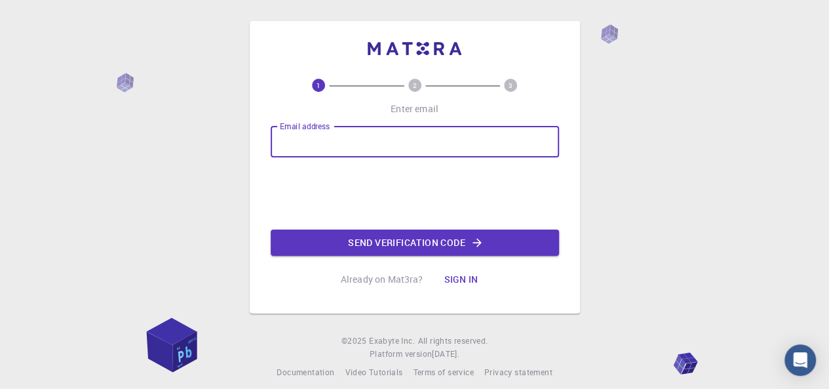
click at [328, 138] on input "Email address" at bounding box center [415, 141] width 288 height 31
type input "[EMAIL_ADDRESS][DOMAIN_NAME]"
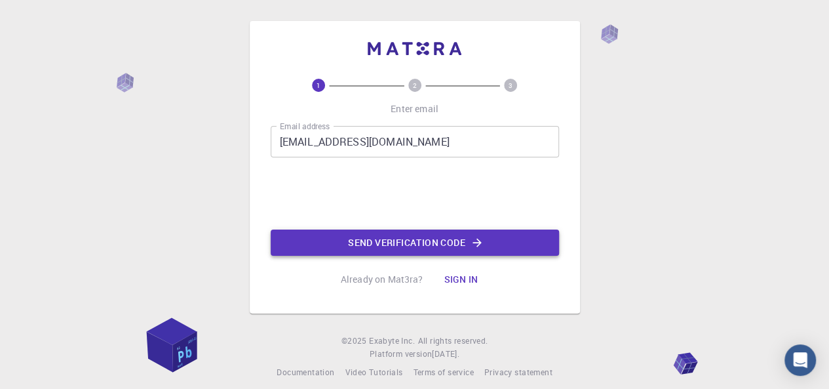
click at [429, 241] on button "Send verification code" at bounding box center [415, 242] width 288 height 26
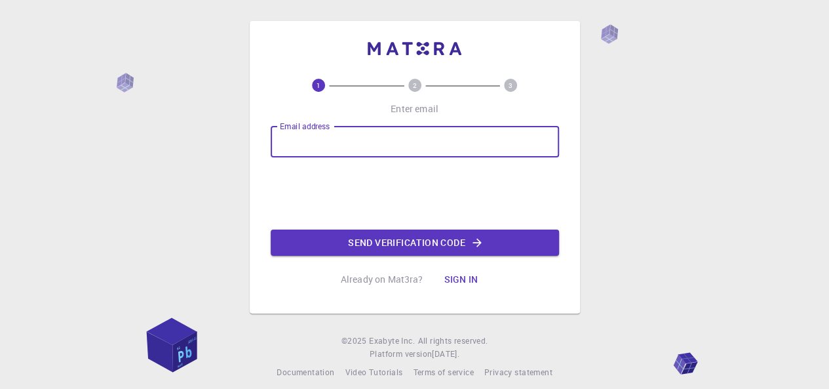
click at [367, 145] on input "Email address" at bounding box center [415, 141] width 288 height 31
type input "[EMAIL_ADDRESS][DOMAIN_NAME]"
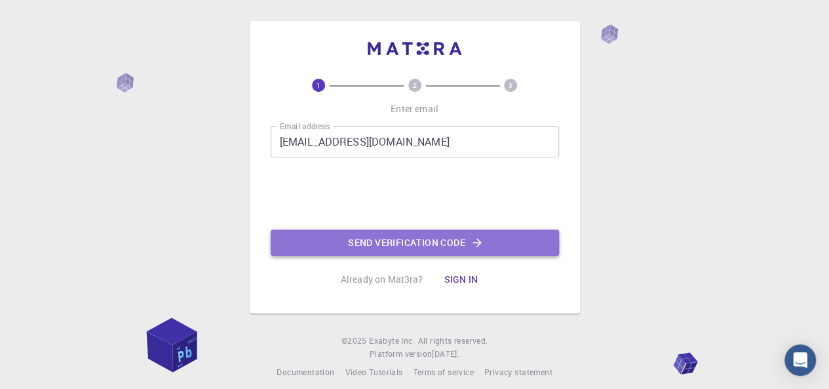
click at [395, 243] on button "Send verification code" at bounding box center [415, 242] width 288 height 26
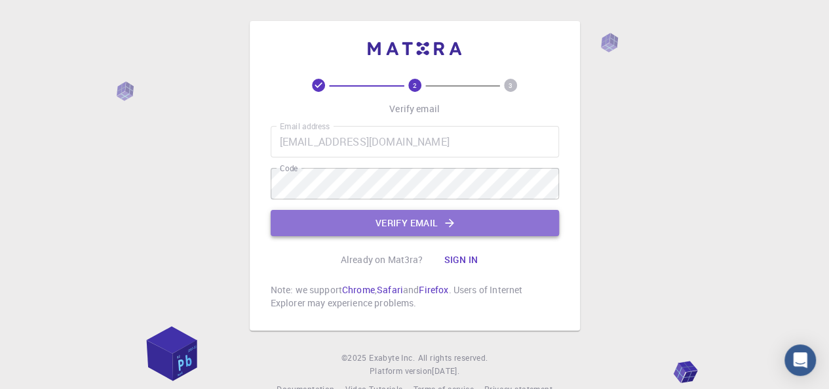
click at [385, 222] on button "Verify email" at bounding box center [415, 223] width 288 height 26
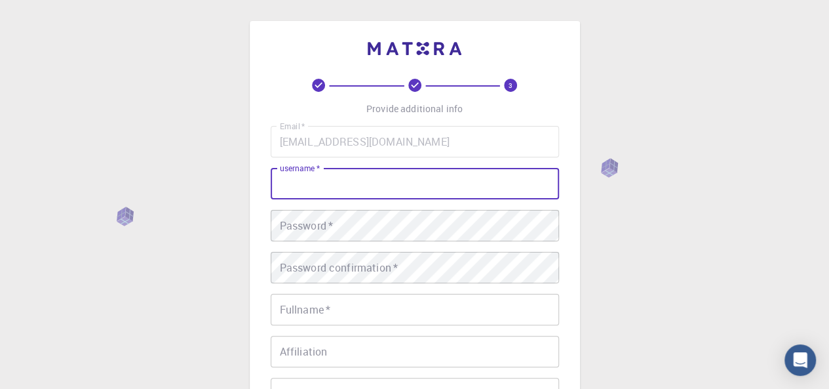
click at [325, 178] on input "username   *" at bounding box center [415, 183] width 288 height 31
type input "medhanye"
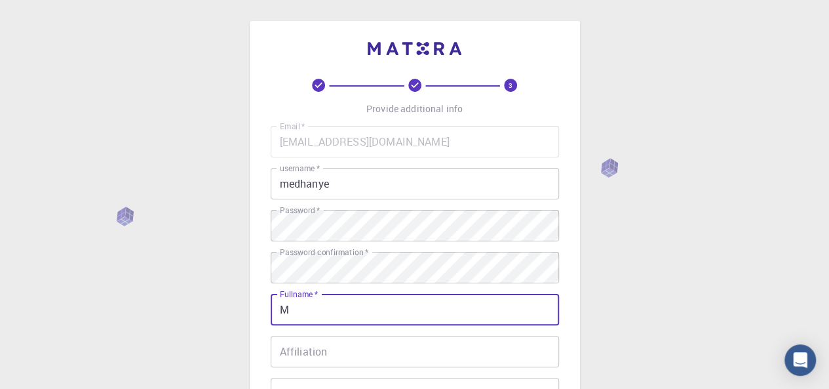
type input "Medhanye [PERSON_NAME]"
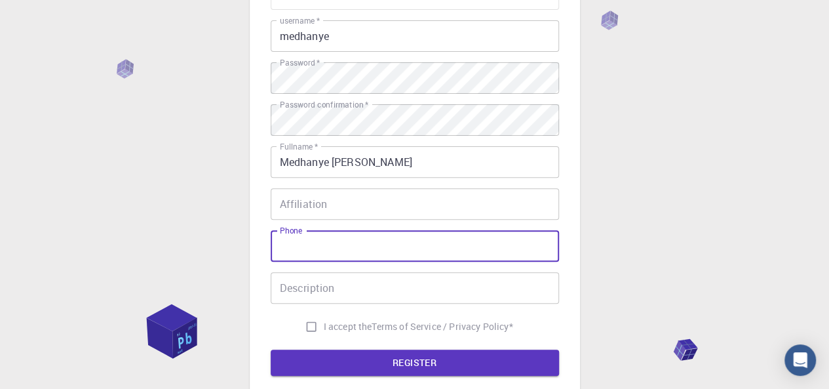
click at [355, 255] on input "Phone" at bounding box center [415, 245] width 288 height 31
type input "+251933310642"
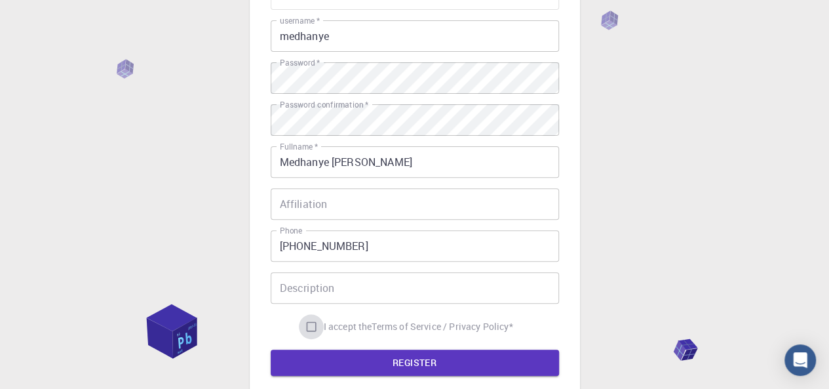
click at [316, 324] on input "I accept the Terms of Service / Privacy Policy *" at bounding box center [311, 326] width 25 height 25
checkbox input "true"
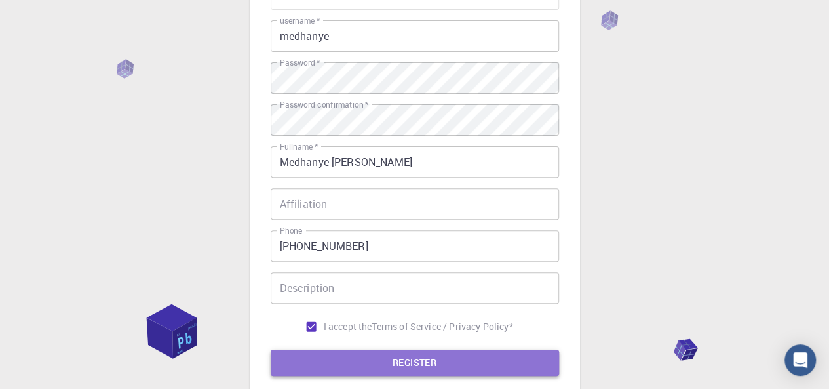
click at [351, 356] on button "REGISTER" at bounding box center [415, 362] width 288 height 26
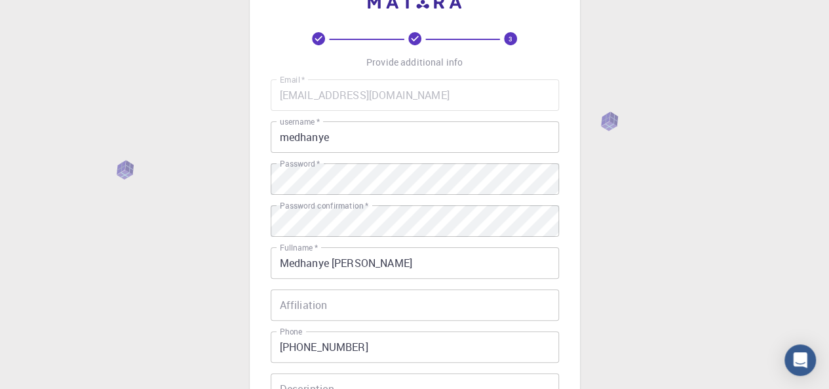
scroll to position [279, 0]
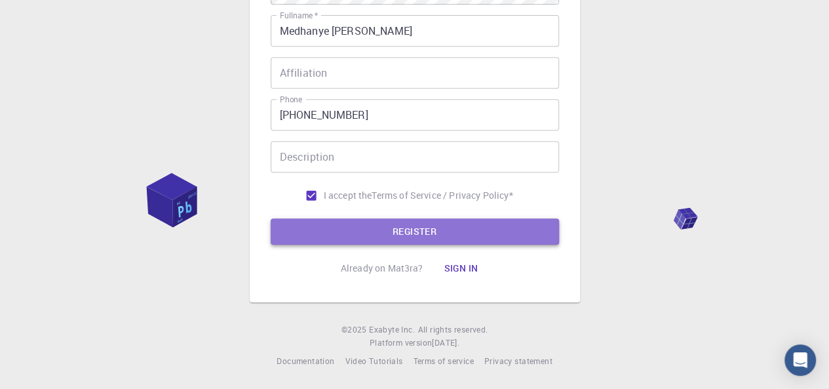
click at [406, 222] on button "REGISTER" at bounding box center [415, 231] width 288 height 26
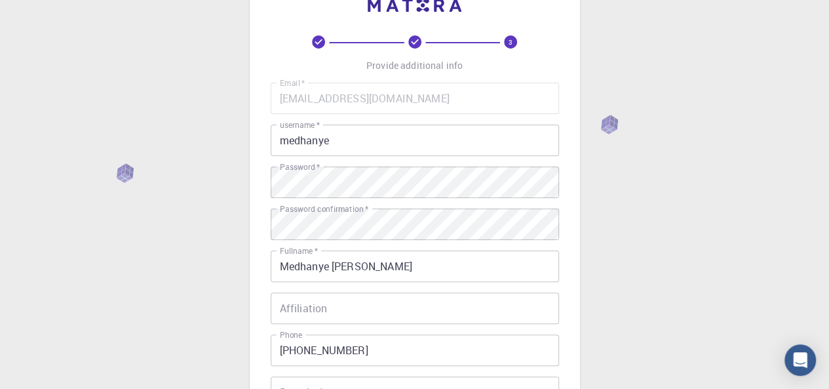
scroll to position [214, 0]
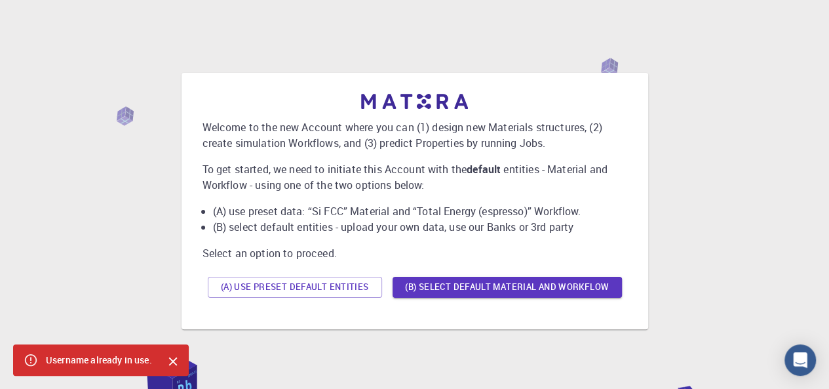
click at [396, 136] on p "Welcome to the new Account where you can (1) design new Materials structures, (…" at bounding box center [415, 134] width 425 height 31
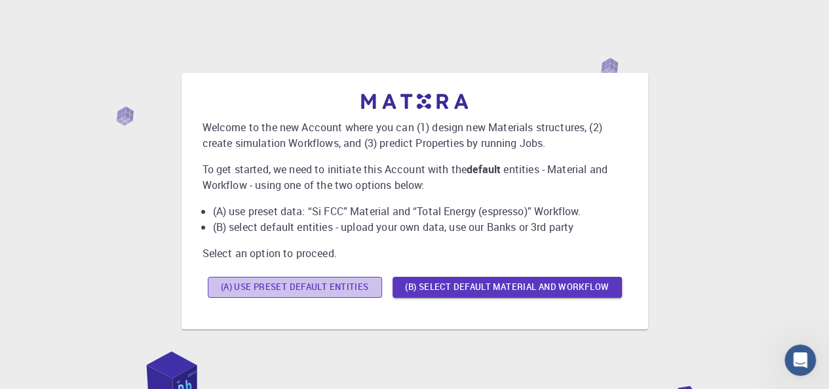
click at [297, 283] on button "(A) Use preset default entities" at bounding box center [295, 287] width 174 height 21
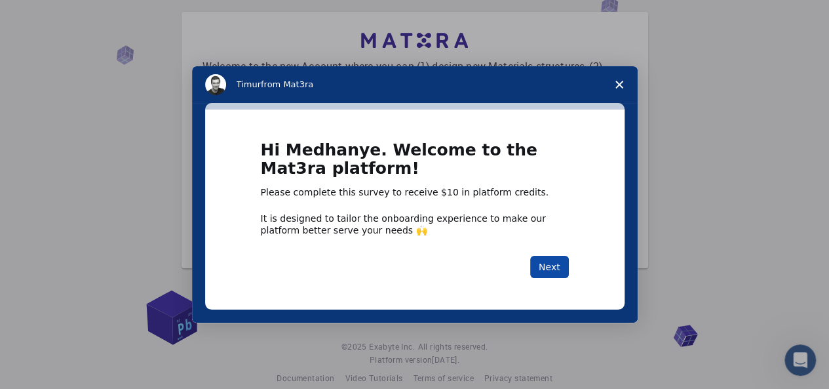
click at [545, 266] on button "Next" at bounding box center [549, 267] width 39 height 22
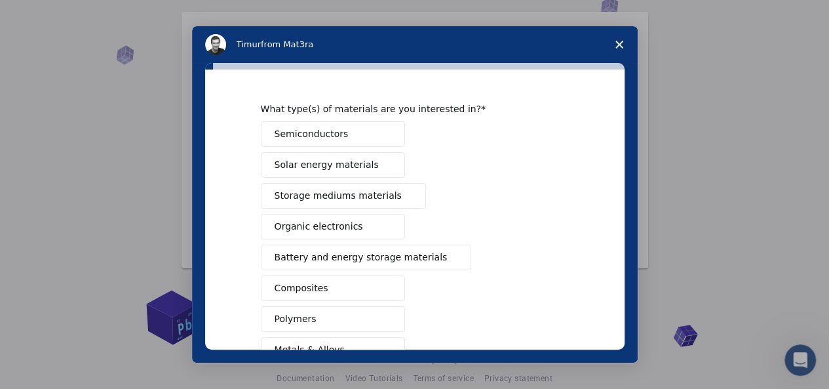
scroll to position [30, 0]
click at [338, 256] on span "Battery and energy storage materials" at bounding box center [361, 258] width 173 height 14
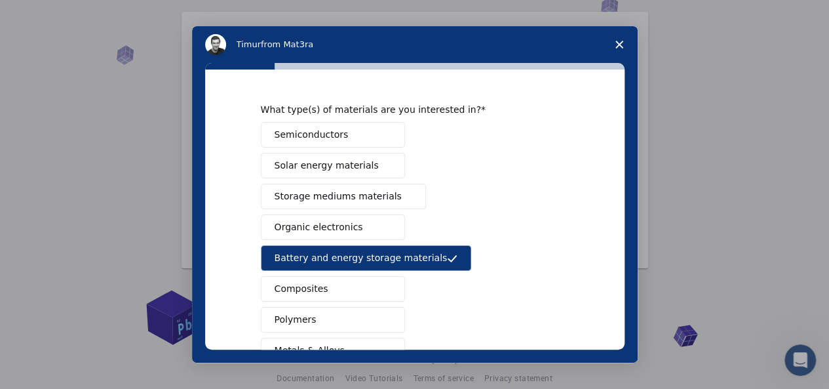
scroll to position [235, 0]
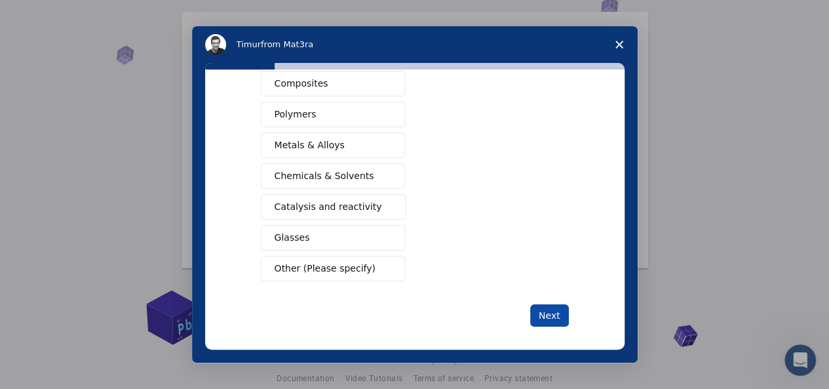
click at [537, 311] on button "Next" at bounding box center [549, 315] width 39 height 22
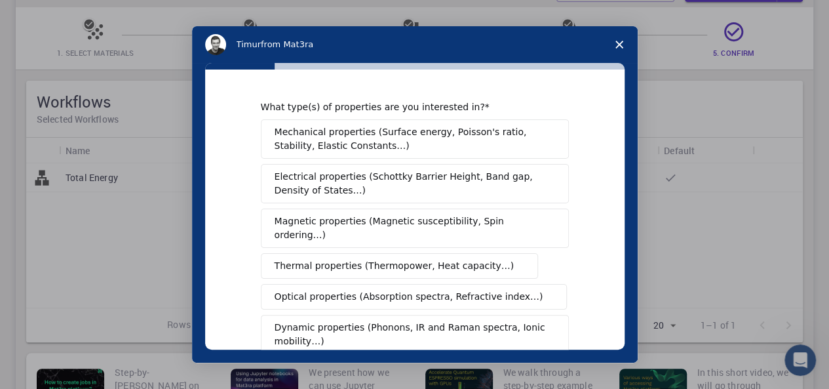
scroll to position [36, 0]
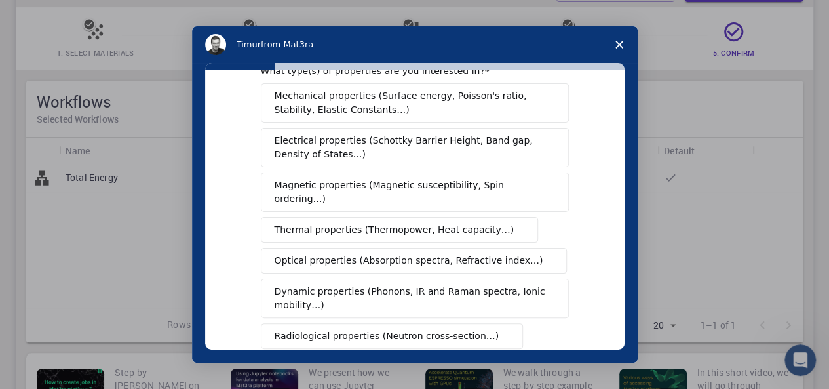
click at [354, 160] on span "Electrical properties (Schottky Barrier Height, Band gap, Density of States…)" at bounding box center [411, 148] width 273 height 28
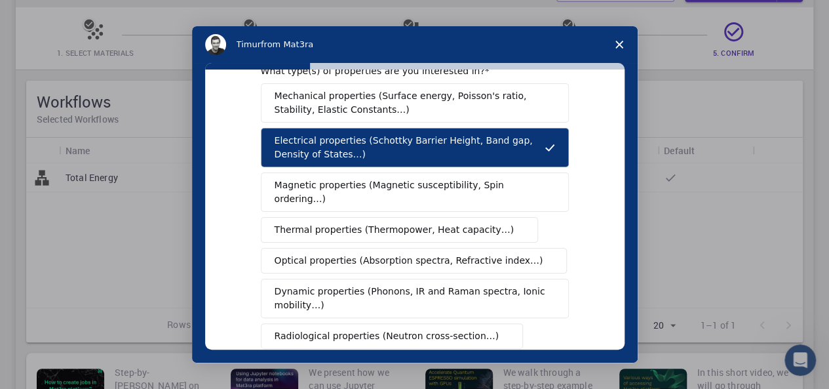
click at [353, 185] on span "Magnetic properties (Magnetic susceptibility, Spin ordering…)" at bounding box center [410, 192] width 271 height 28
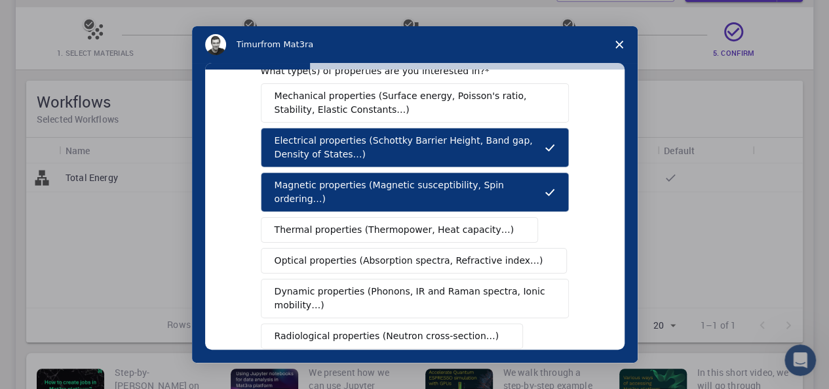
click at [341, 87] on button "Mechanical properties (Surface energy, Poisson's ratio, Stability, Elastic Cons…" at bounding box center [415, 102] width 308 height 39
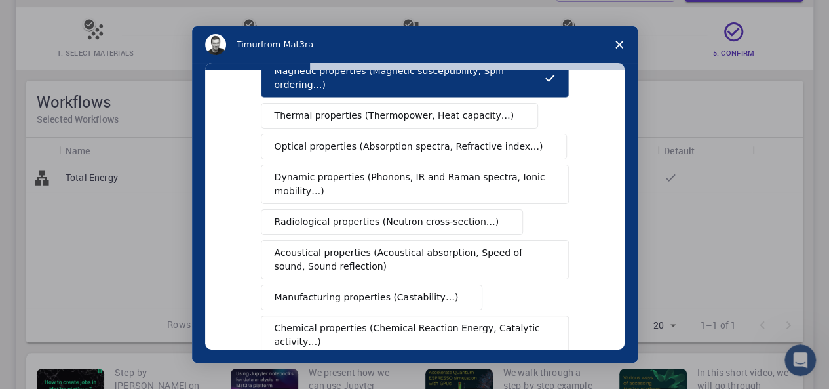
scroll to position [151, 0]
click at [358, 170] on span "Dynamic properties (Phonons, IR and Raman spectra, Ionic mobility…)" at bounding box center [411, 184] width 272 height 28
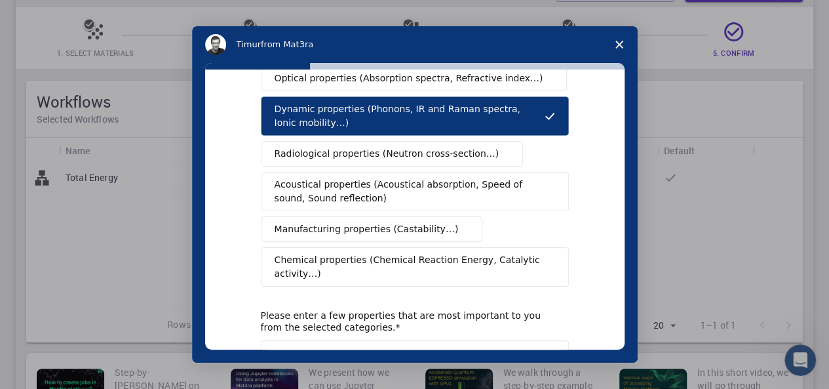
scroll to position [307, 0]
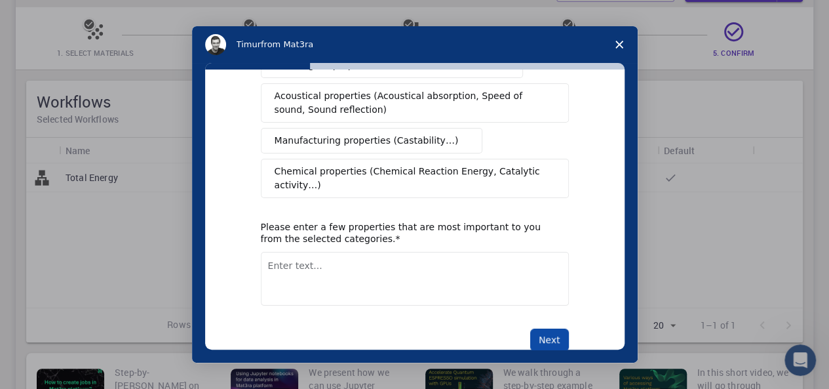
click at [551, 328] on button "Next" at bounding box center [549, 339] width 39 height 22
click at [377, 252] on textarea "Enter text..." at bounding box center [415, 279] width 308 height 54
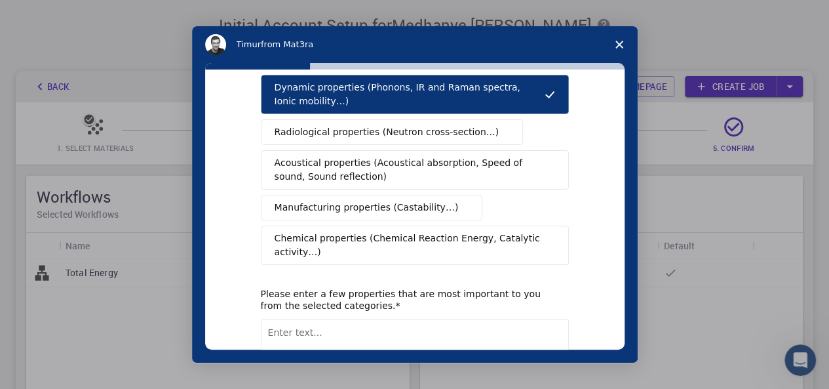
scroll to position [299, 0]
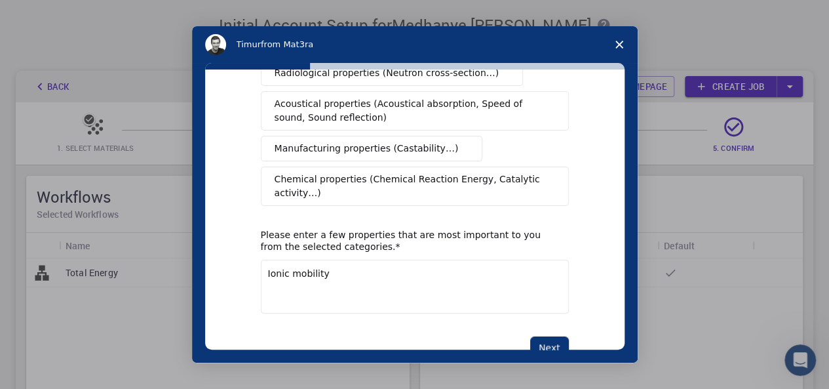
type textarea "Ionic mobility"
click at [558, 303] on div "What type(s) of properties are you interested in? Mechanical properties (Surfac…" at bounding box center [415, 80] width 308 height 556
click at [558, 336] on button "Next" at bounding box center [549, 347] width 39 height 22
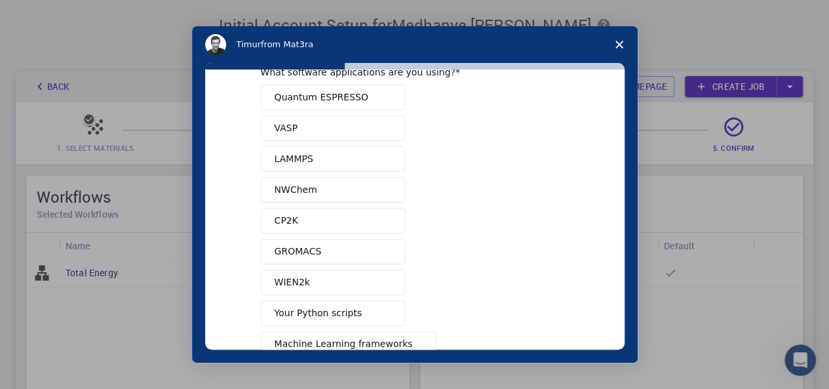
scroll to position [2, 0]
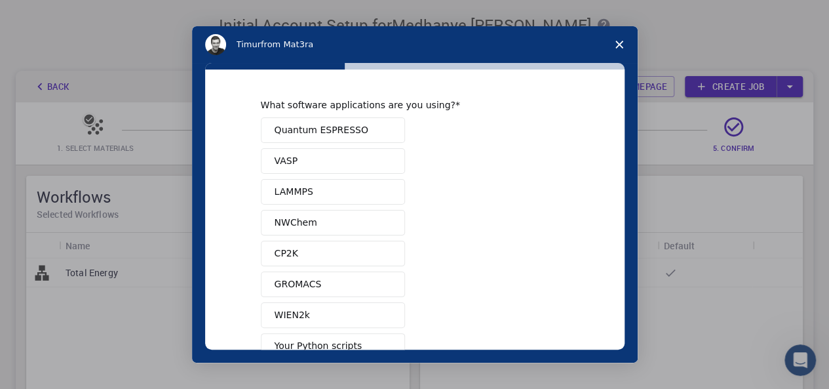
click at [324, 128] on span "Quantum ESPRESSO" at bounding box center [322, 130] width 94 height 14
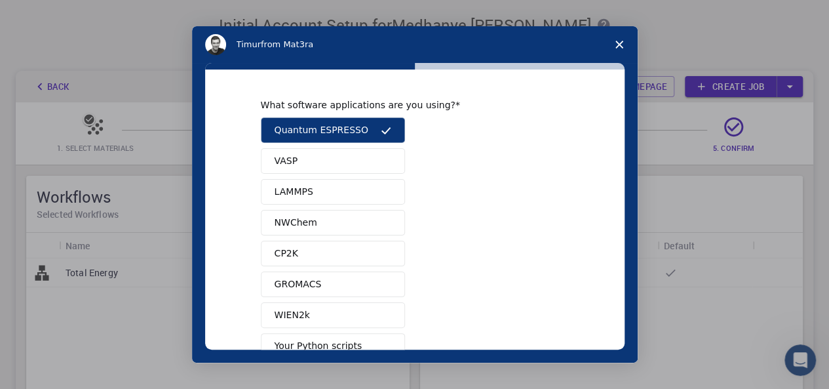
scroll to position [145, 0]
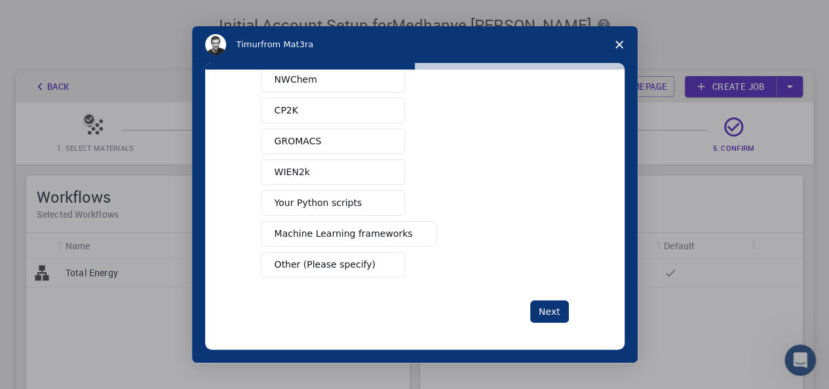
click at [346, 227] on span "Machine Learning frameworks" at bounding box center [344, 234] width 138 height 14
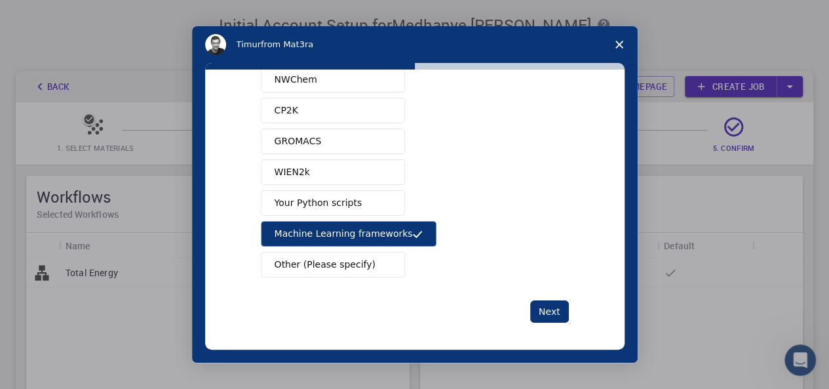
click at [346, 206] on button "Your Python scripts" at bounding box center [333, 203] width 144 height 26
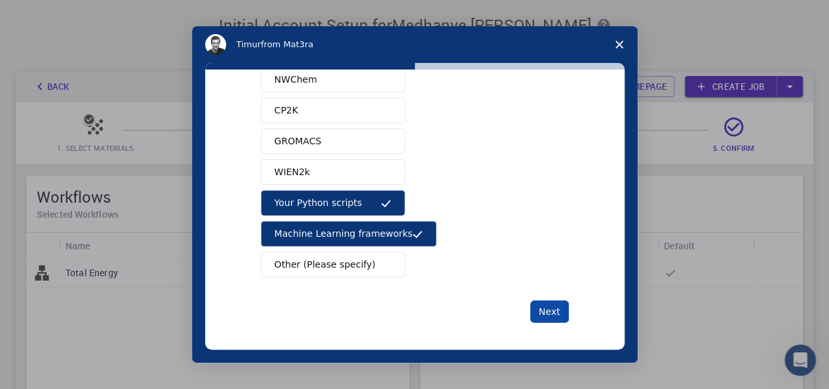
click at [552, 315] on button "Next" at bounding box center [549, 311] width 39 height 22
click at [556, 300] on button "Next" at bounding box center [549, 311] width 39 height 22
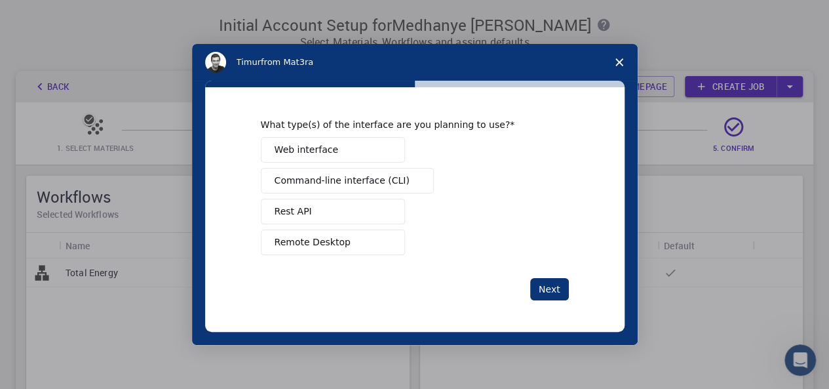
click at [348, 155] on button "Web interface" at bounding box center [333, 150] width 144 height 26
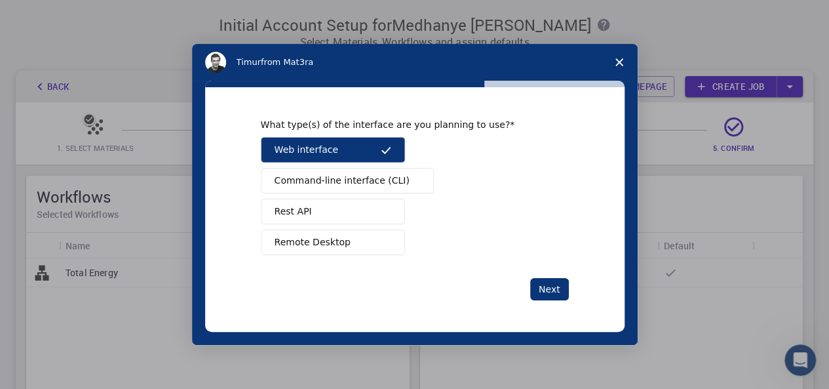
click at [381, 190] on button "Command-line interface (CLI)" at bounding box center [347, 181] width 173 height 26
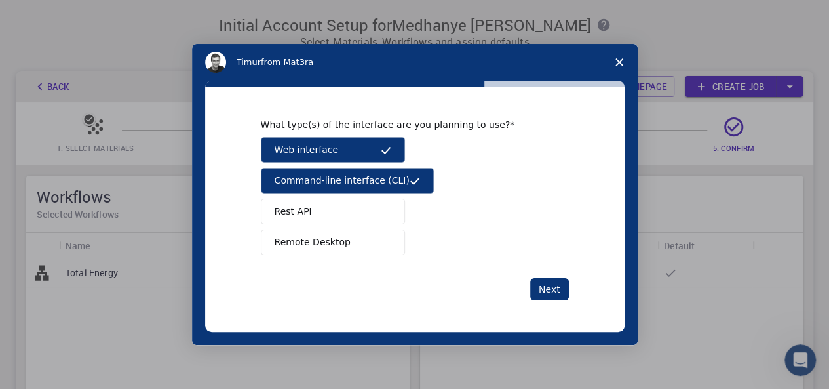
click at [356, 227] on div "Web interface Command-line interface (CLI) Rest API Remote Desktop" at bounding box center [415, 196] width 308 height 118
click at [342, 220] on button "Rest API" at bounding box center [333, 212] width 144 height 26
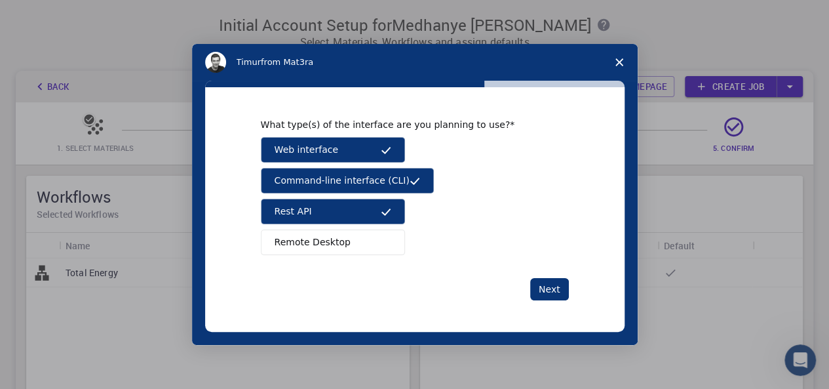
click at [342, 244] on button "Remote Desktop" at bounding box center [333, 242] width 144 height 26
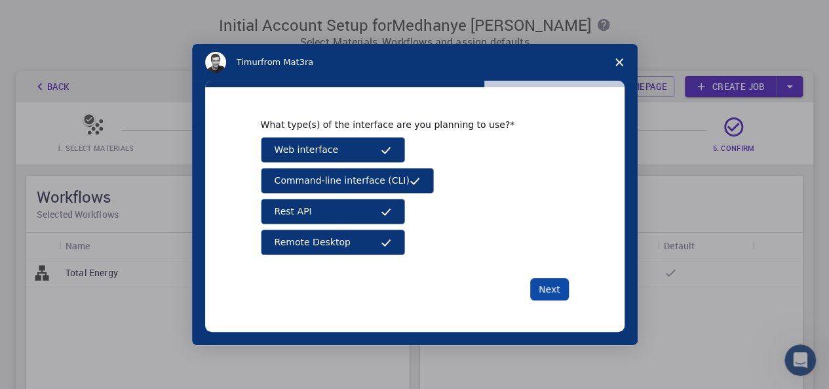
click at [558, 286] on button "Next" at bounding box center [549, 289] width 39 height 22
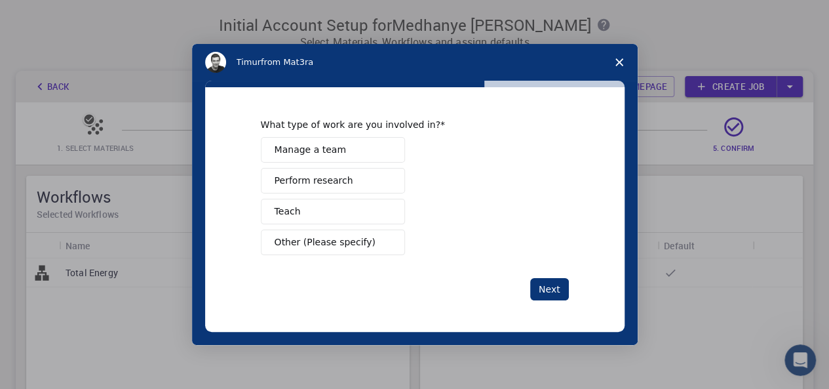
click at [343, 180] on button "Perform research" at bounding box center [333, 181] width 144 height 26
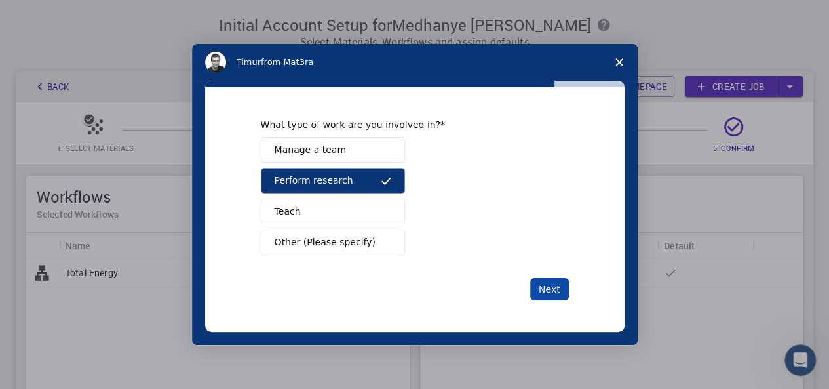
click at [548, 293] on button "Next" at bounding box center [549, 289] width 39 height 22
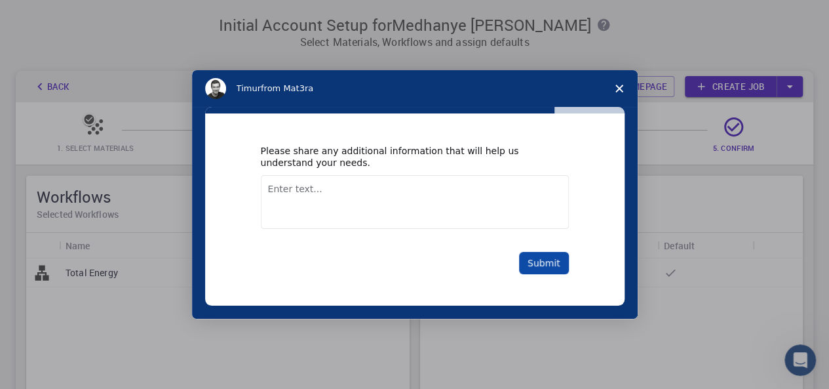
click at [547, 269] on button "Submit" at bounding box center [544, 263] width 50 height 22
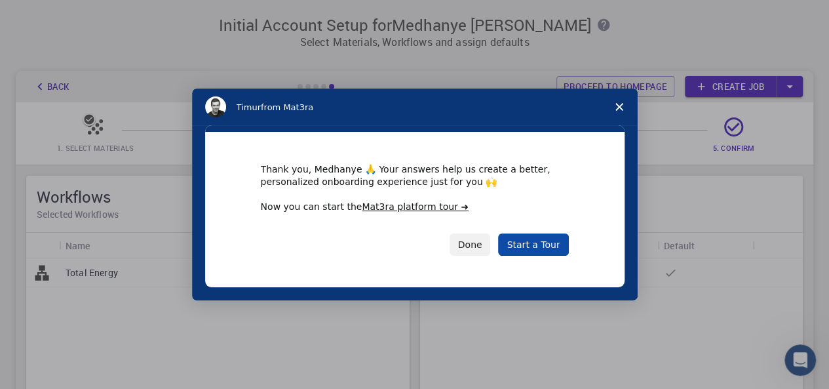
click at [541, 247] on link "Start a Tour" at bounding box center [533, 244] width 70 height 22
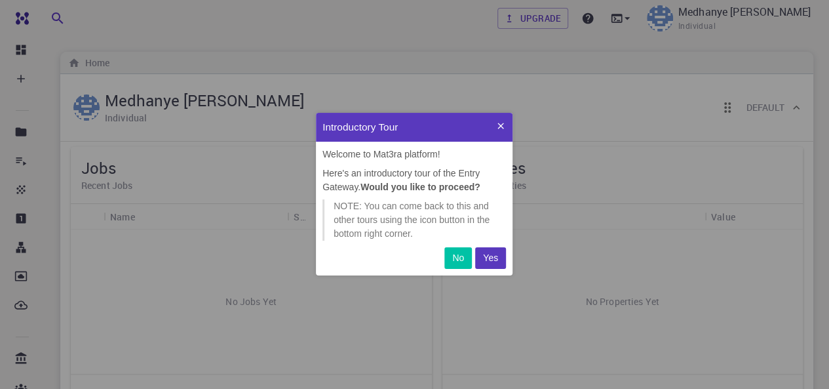
scroll to position [152, 186]
click at [492, 259] on p "Yes" at bounding box center [490, 258] width 15 height 14
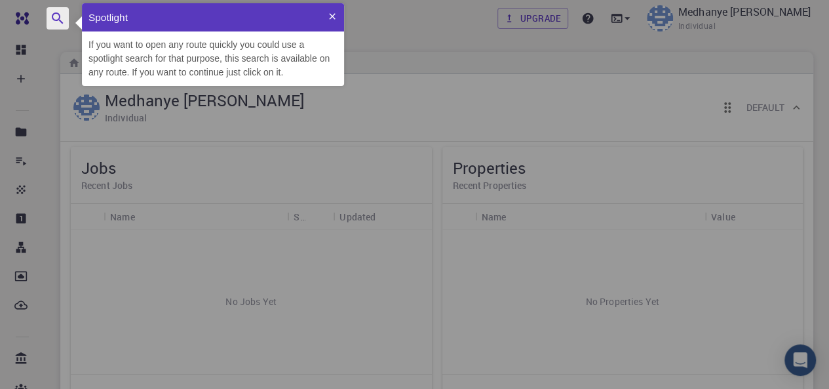
scroll to position [72, 252]
click at [328, 18] on icon at bounding box center [332, 16] width 10 height 10
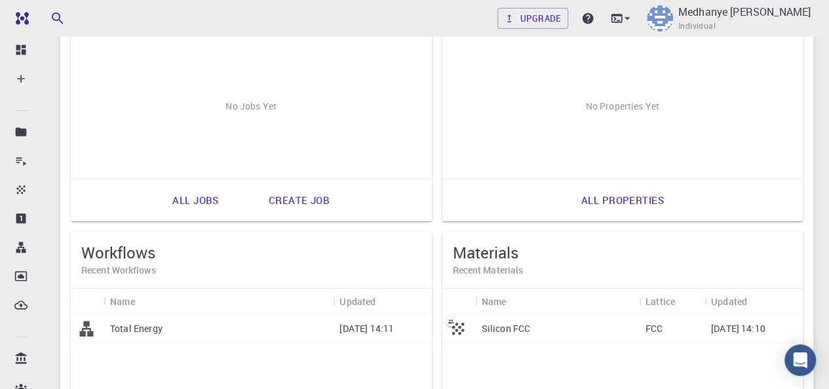
scroll to position [0, 0]
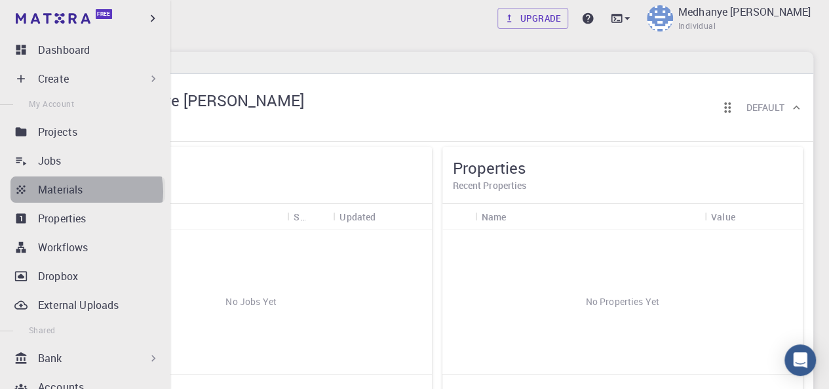
click at [86, 191] on div "Materials" at bounding box center [101, 190] width 127 height 16
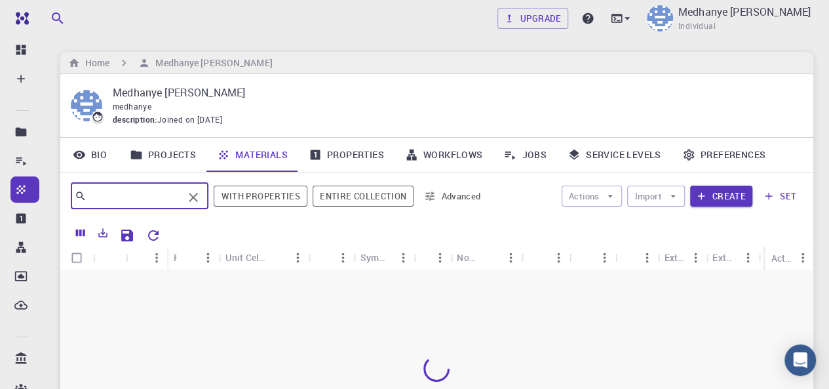
click at [122, 203] on input "text" at bounding box center [135, 196] width 96 height 18
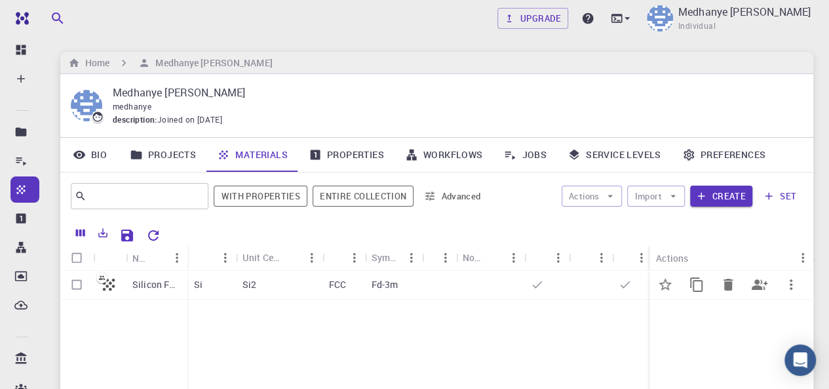
click at [151, 283] on p "Silicon FCC" at bounding box center [156, 284] width 48 height 13
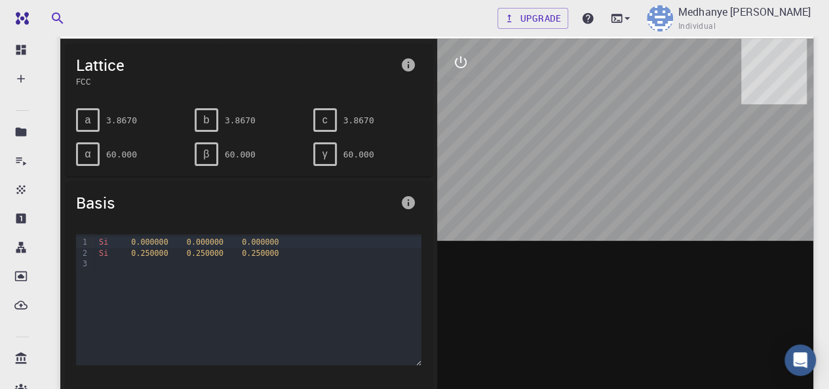
scroll to position [96, 0]
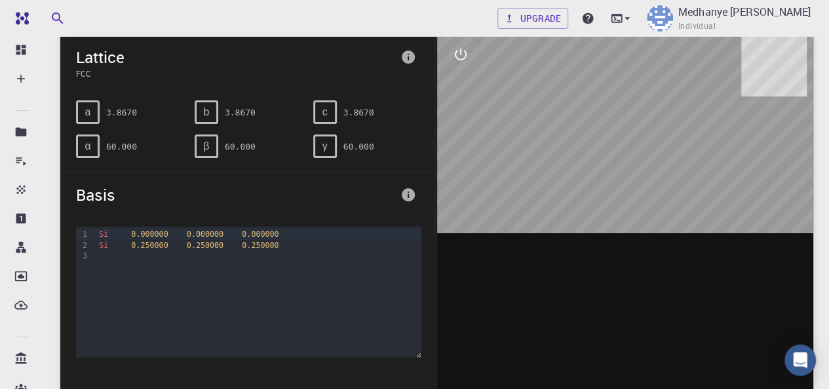
drag, startPoint x: 646, startPoint y: 182, endPoint x: 589, endPoint y: 199, distance: 59.5
click at [589, 199] on div at bounding box center [625, 235] width 377 height 408
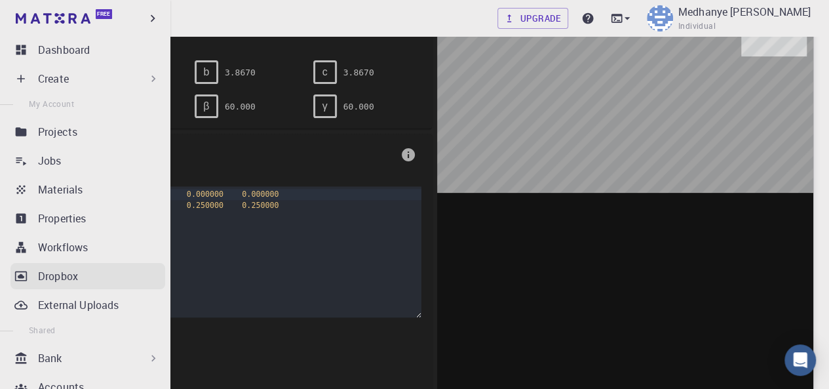
scroll to position [0, 0]
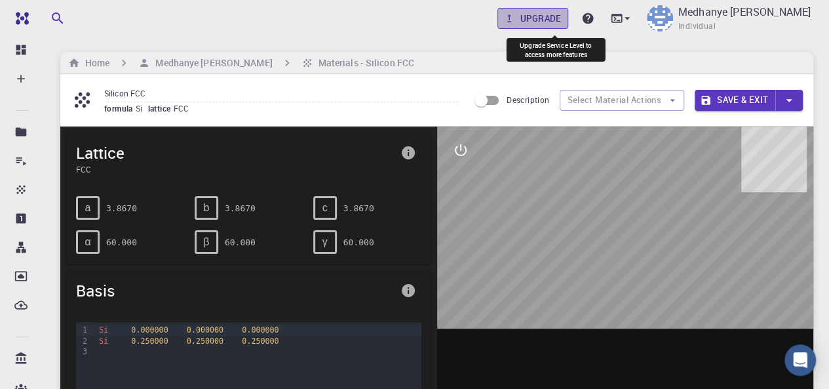
click at [569, 20] on link "Upgrade" at bounding box center [532, 18] width 71 height 21
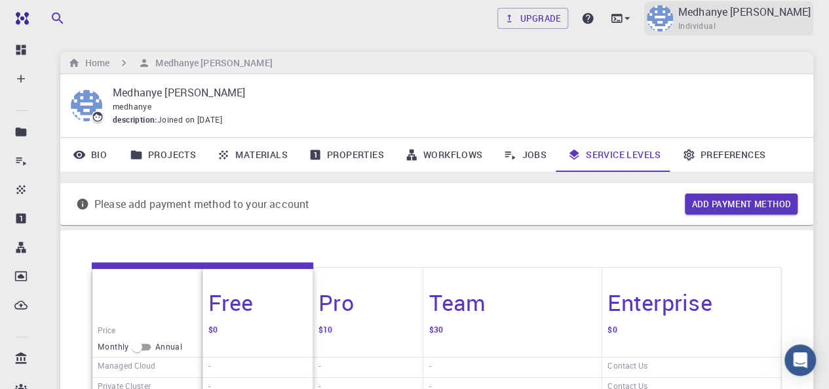
click at [716, 21] on span "Individual" at bounding box center [696, 26] width 37 height 13
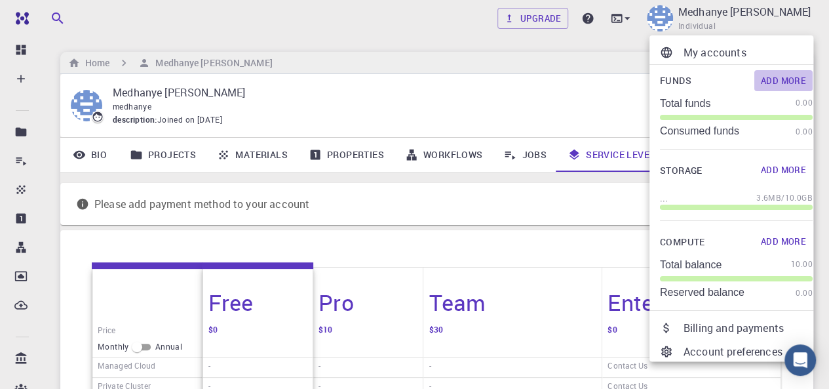
click at [783, 83] on button "Add More" at bounding box center [783, 80] width 58 height 21
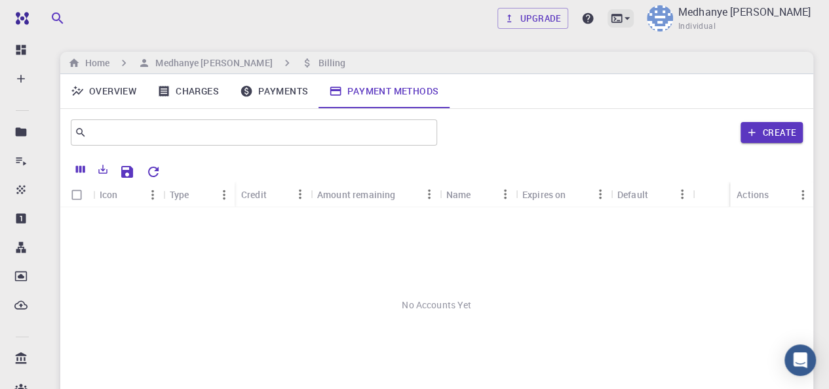
click at [623, 14] on icon at bounding box center [616, 18] width 11 height 9
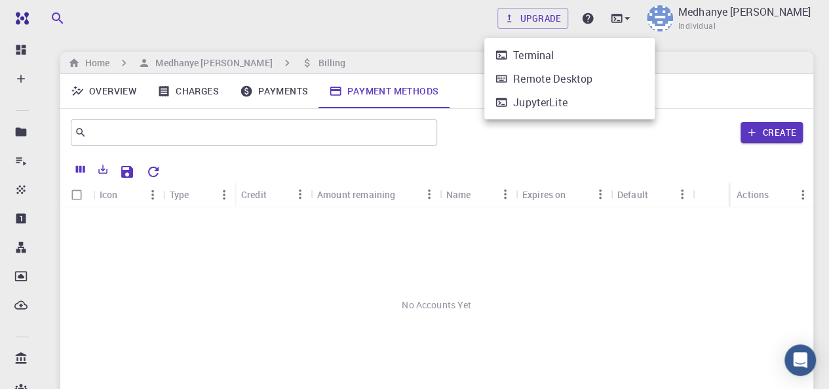
click at [683, 40] on div at bounding box center [414, 194] width 829 height 389
